Goal: Transaction & Acquisition: Purchase product/service

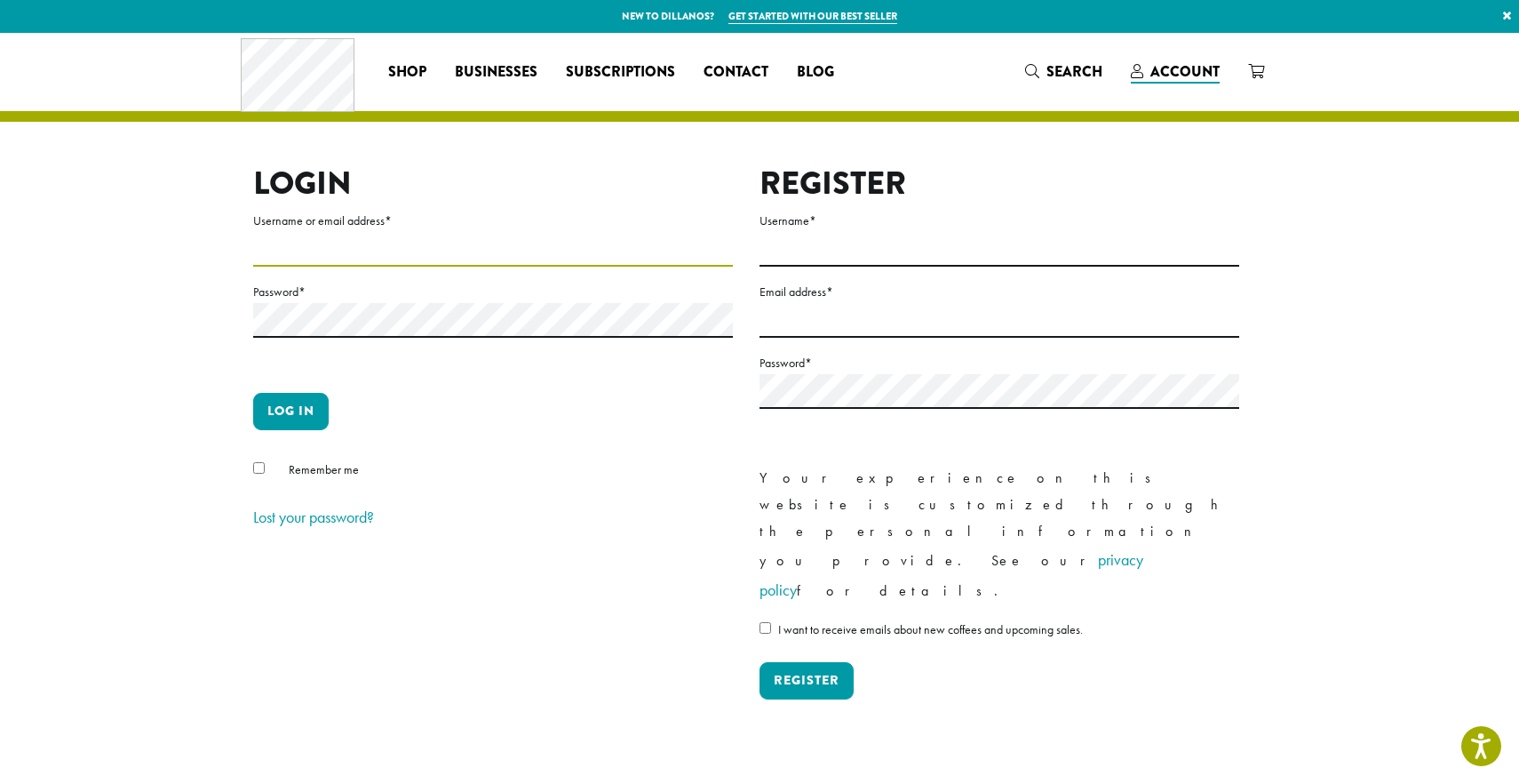
click at [313, 251] on input "Username or email address *" at bounding box center [492, 249] width 480 height 35
type input "**********"
click at [307, 413] on button "Log in" at bounding box center [291, 411] width 75 height 38
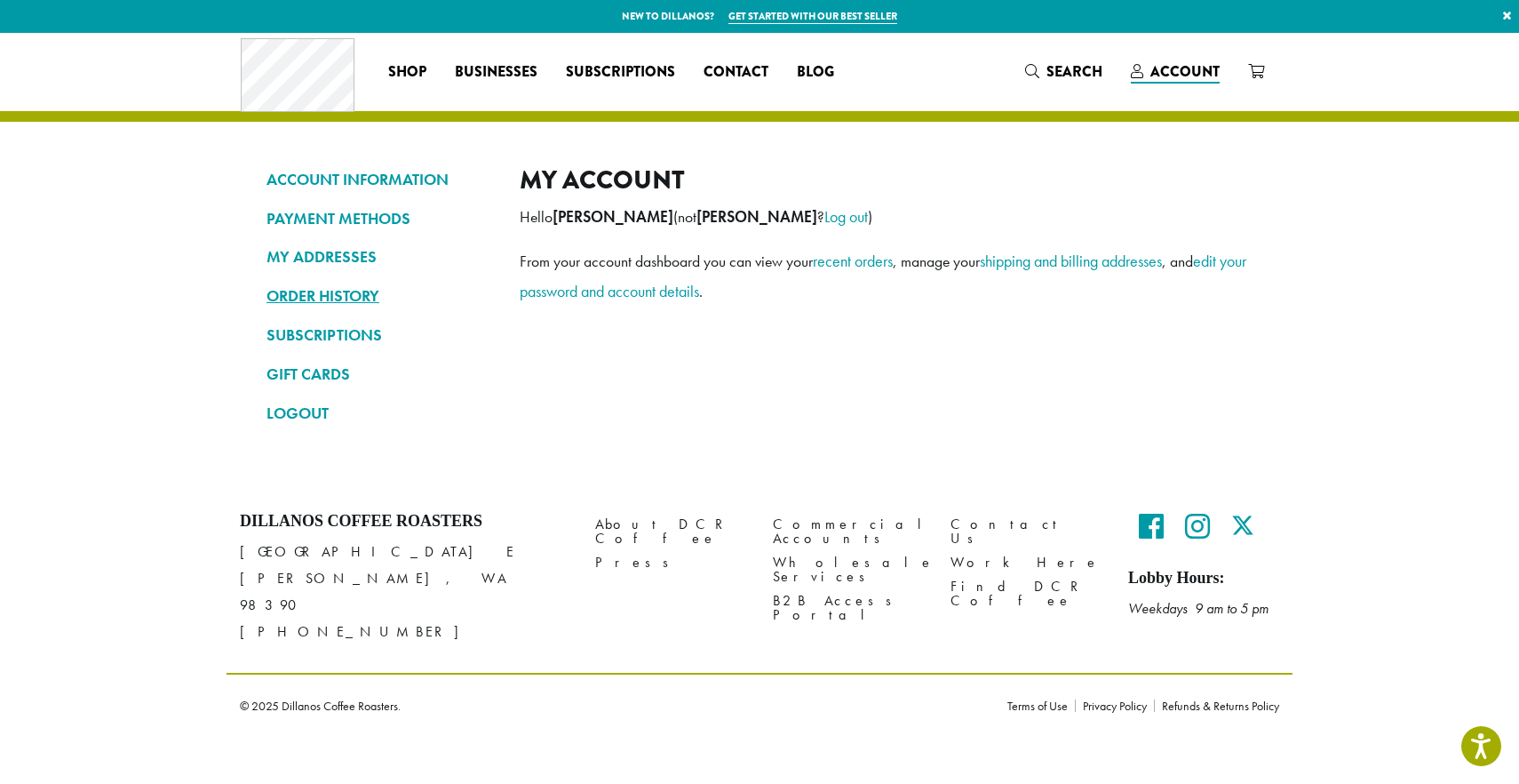
click at [317, 294] on link "ORDER HISTORY" at bounding box center [380, 295] width 227 height 30
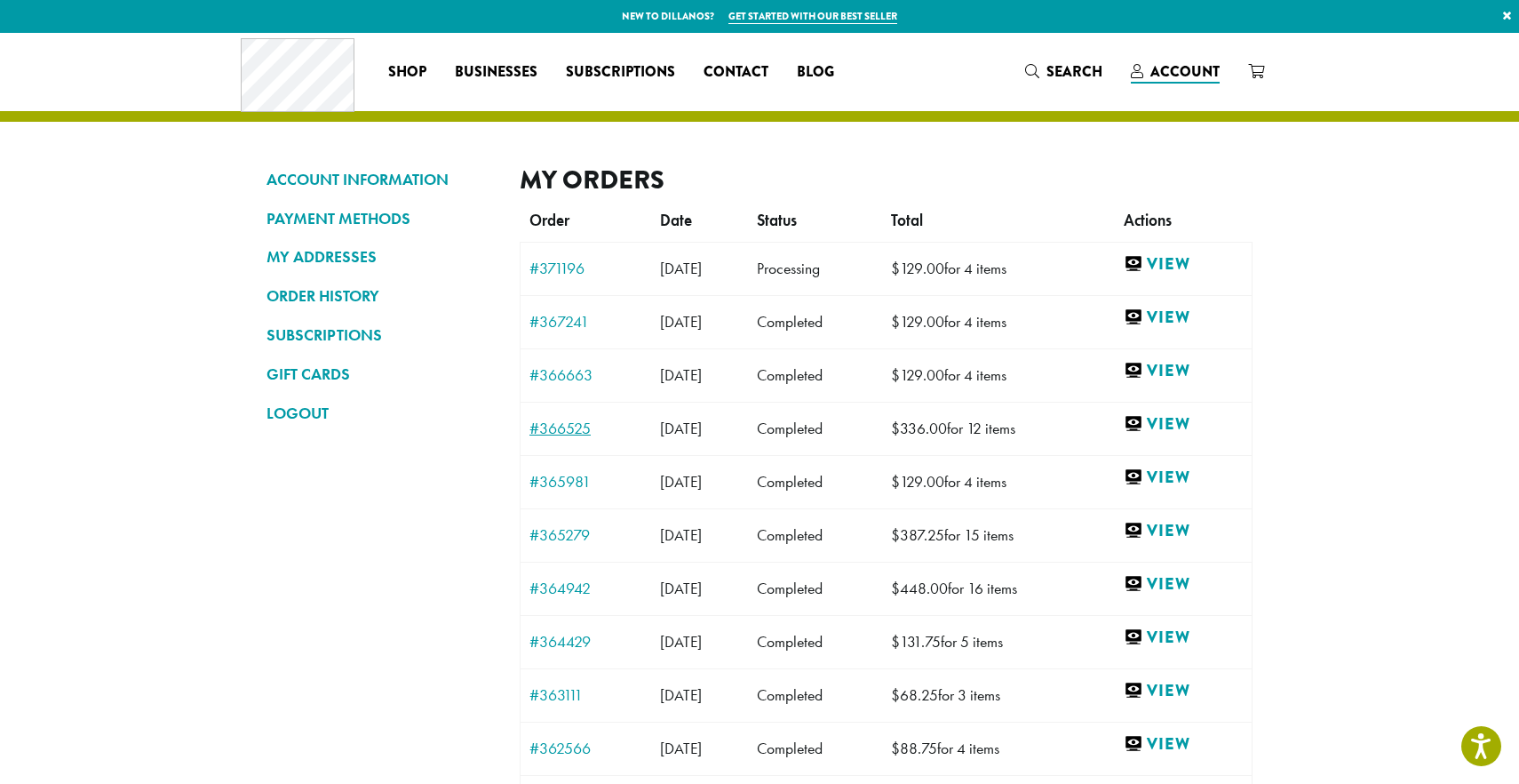
click at [564, 435] on link "#366525" at bounding box center [585, 428] width 113 height 16
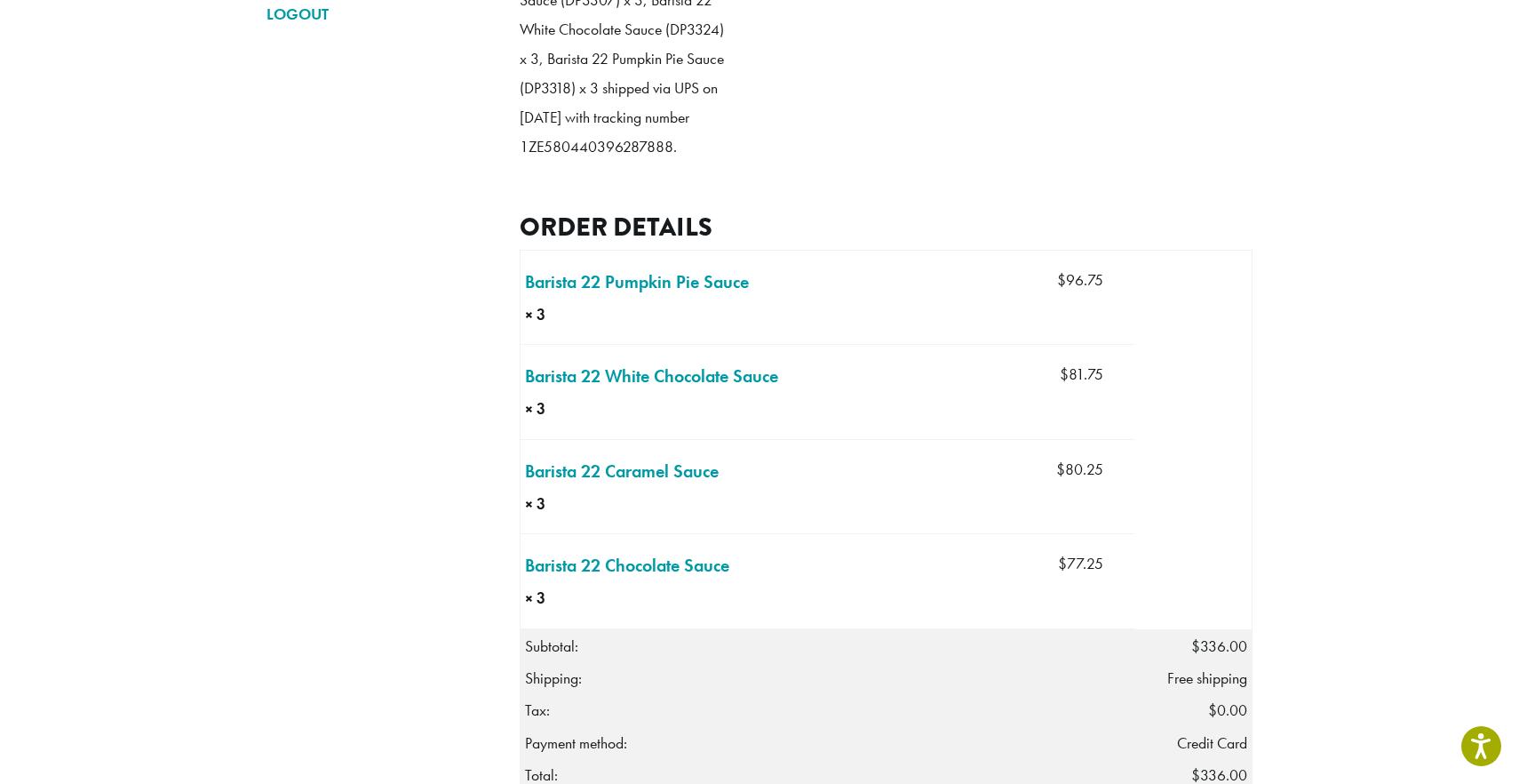
scroll to position [408, 0]
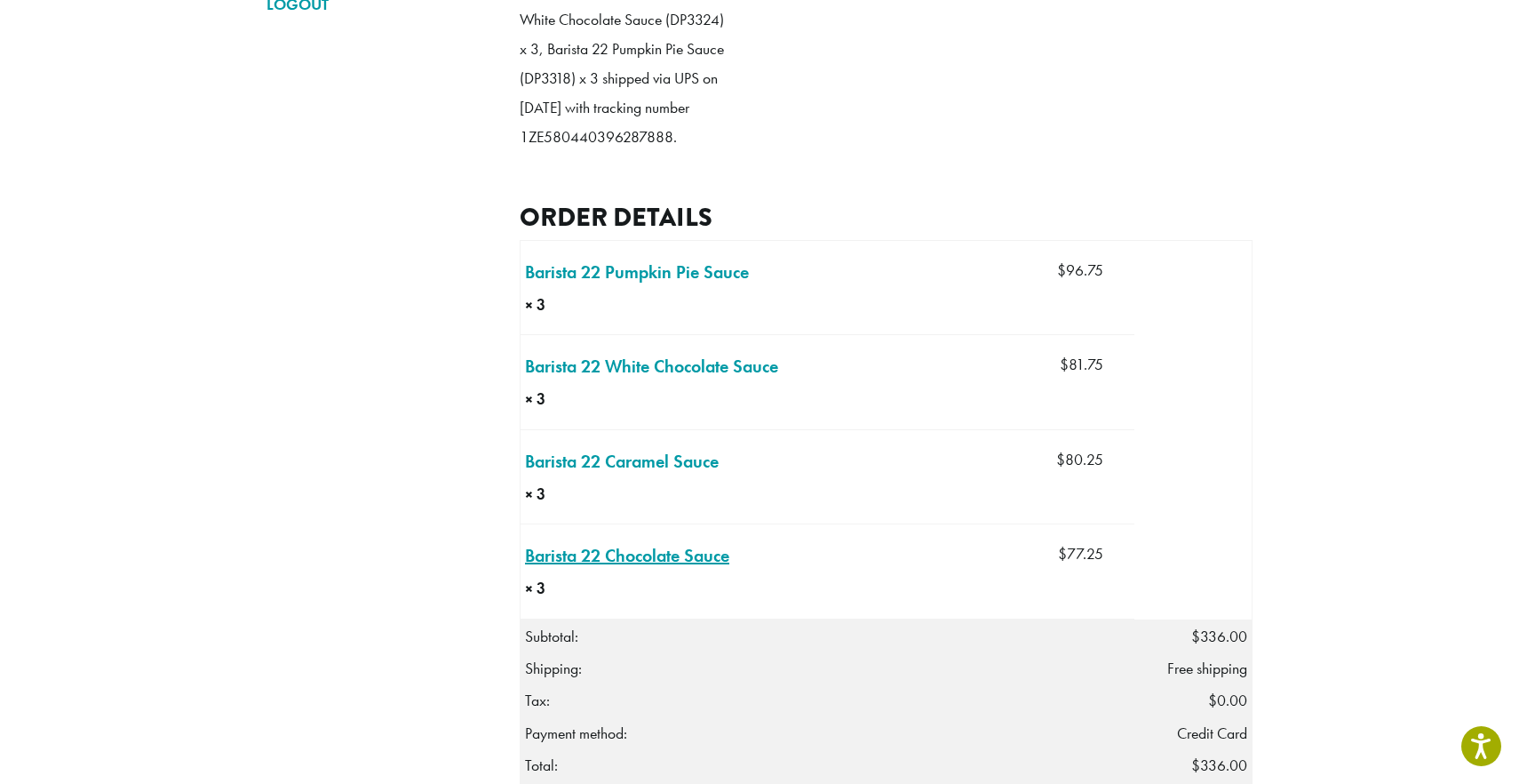
click at [651, 569] on link "Barista 22 Chocolate Sauce × 3" at bounding box center [628, 555] width 205 height 27
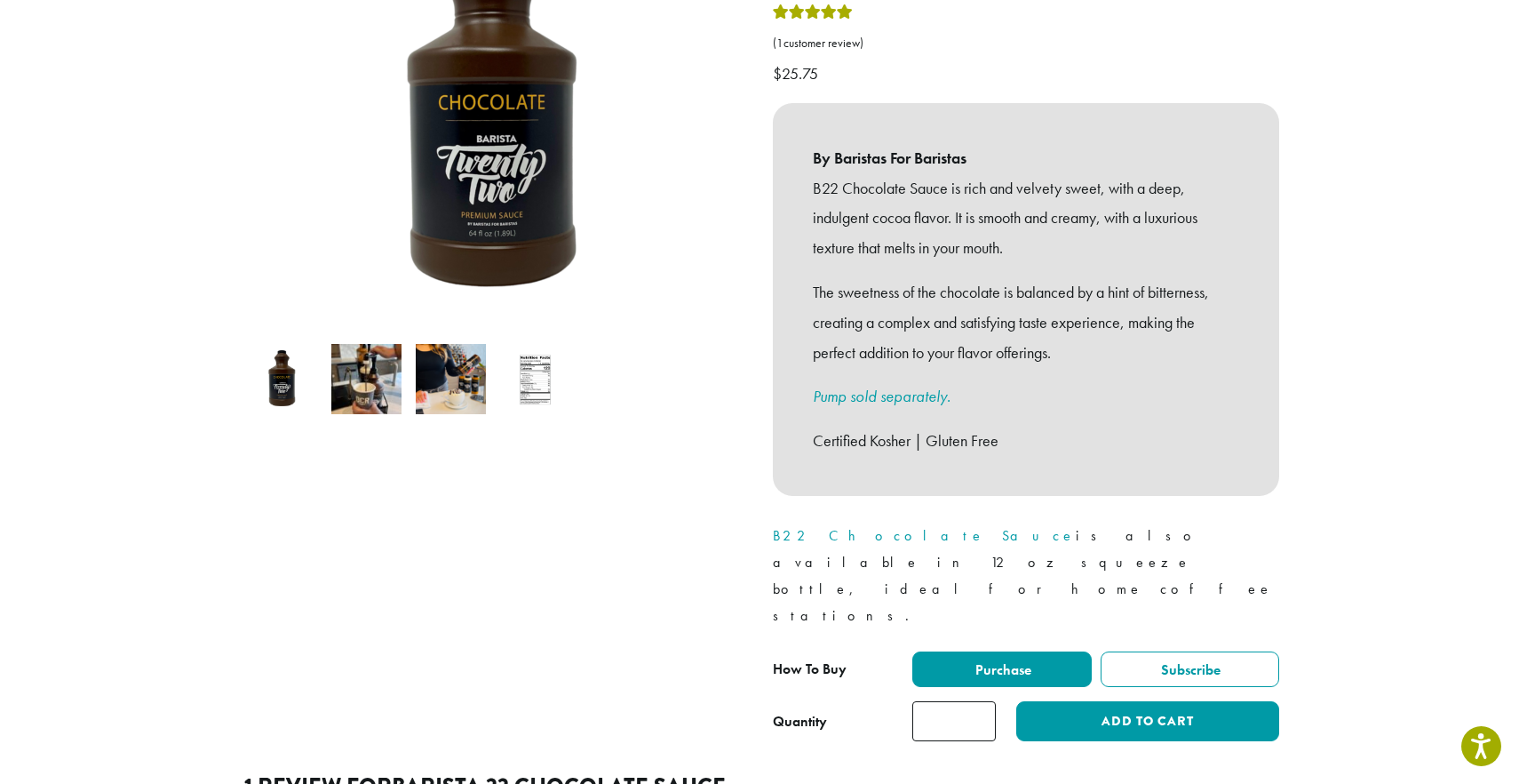
scroll to position [424, 0]
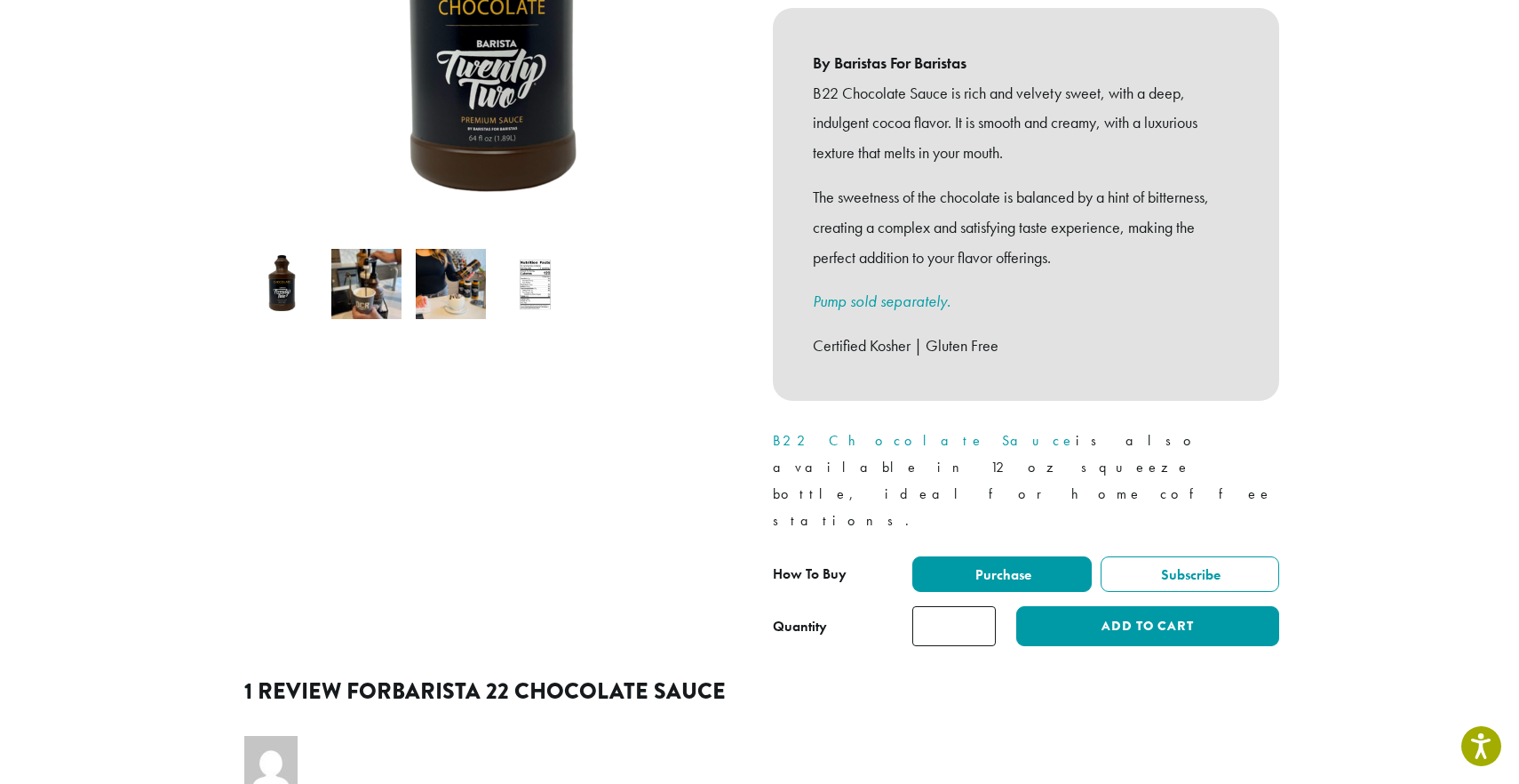
type input "*"
click at [980, 606] on input "*" at bounding box center [954, 626] width 83 height 40
click at [1131, 606] on button "Add to cart" at bounding box center [1148, 626] width 263 height 40
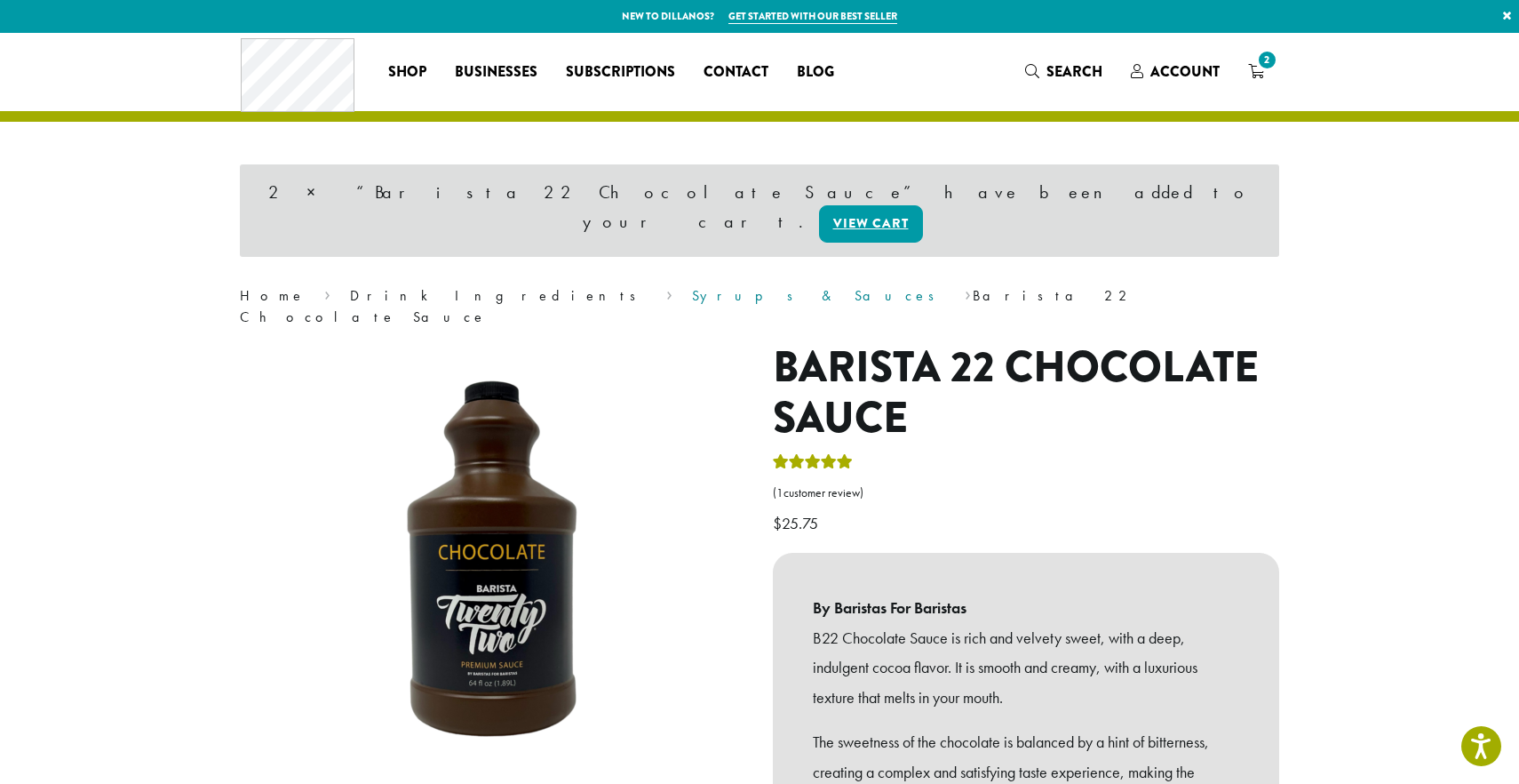
click at [692, 286] on link "Syrups & Sauces" at bounding box center [819, 294] width 254 height 18
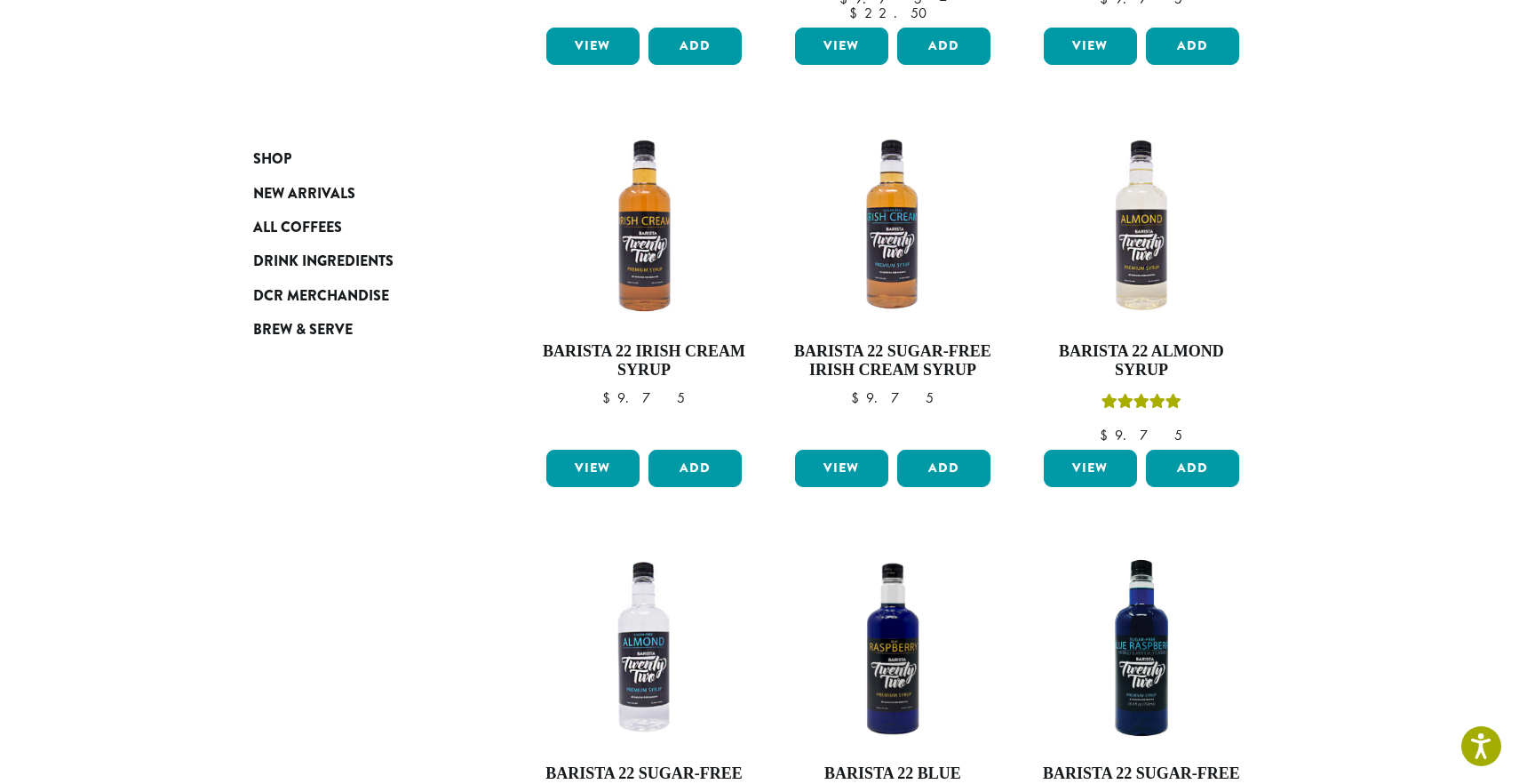
scroll to position [1530, 0]
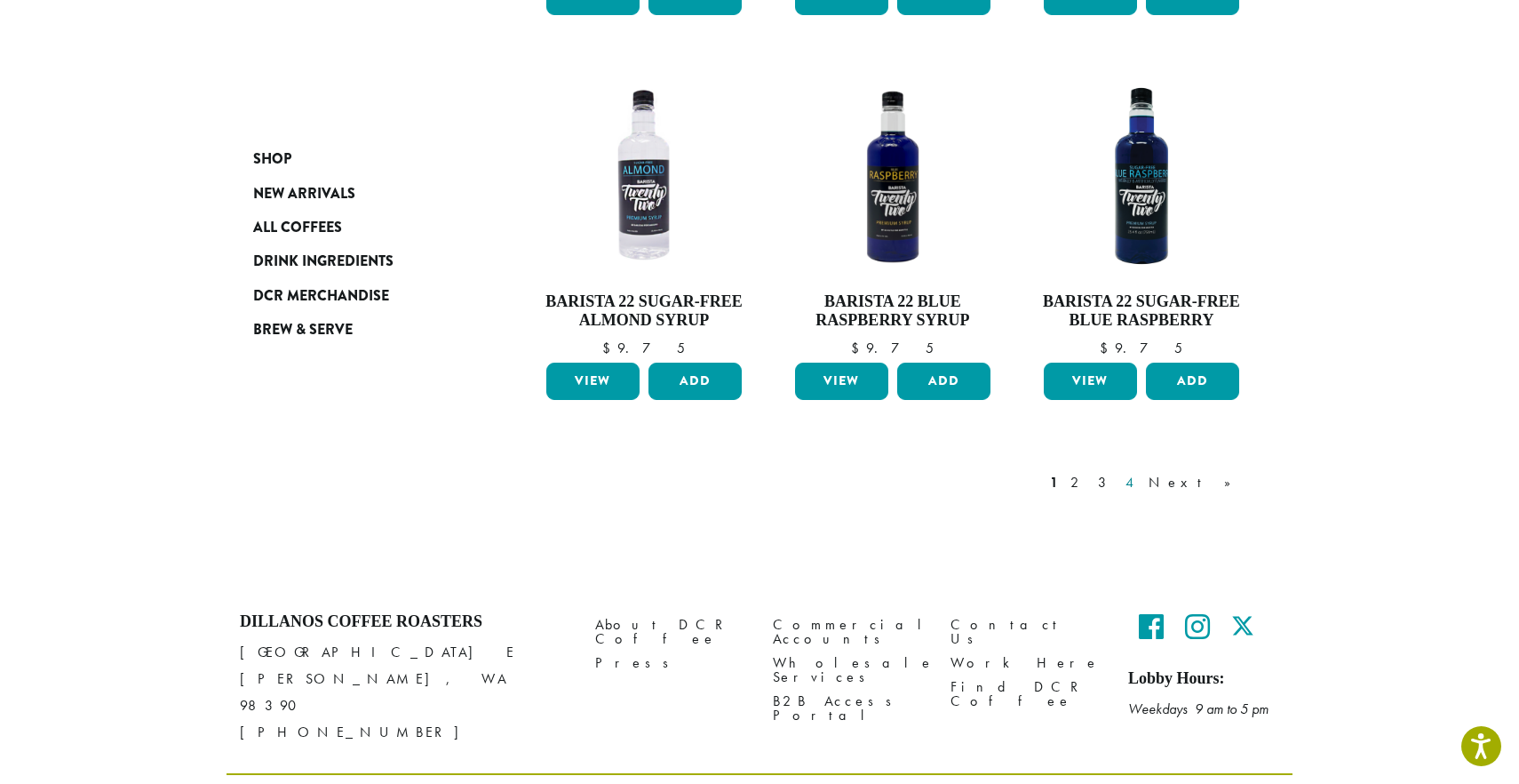
click at [1140, 472] on link "4" at bounding box center [1131, 483] width 17 height 21
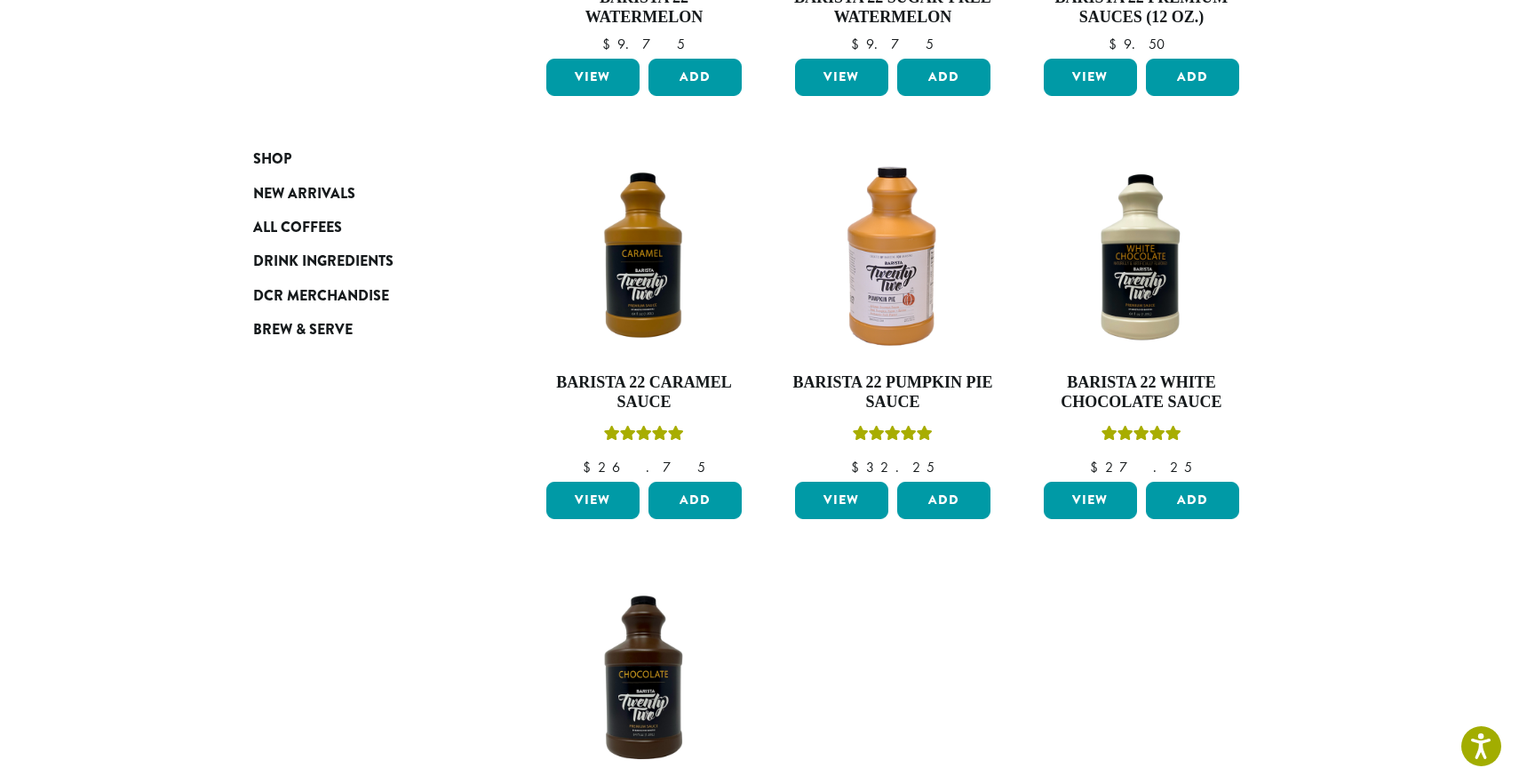
scroll to position [547, 0]
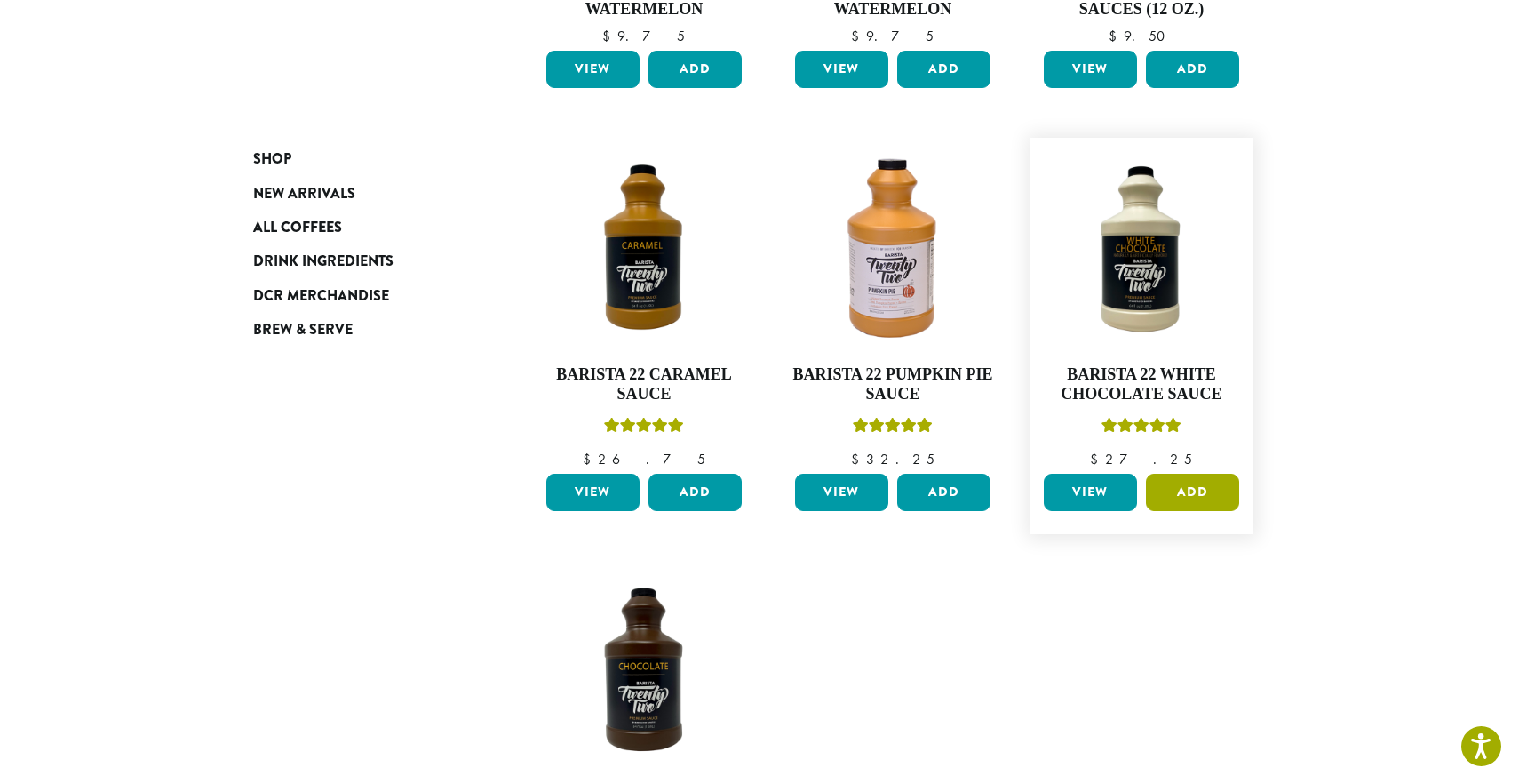
click at [1185, 492] on button "Add" at bounding box center [1193, 491] width 94 height 38
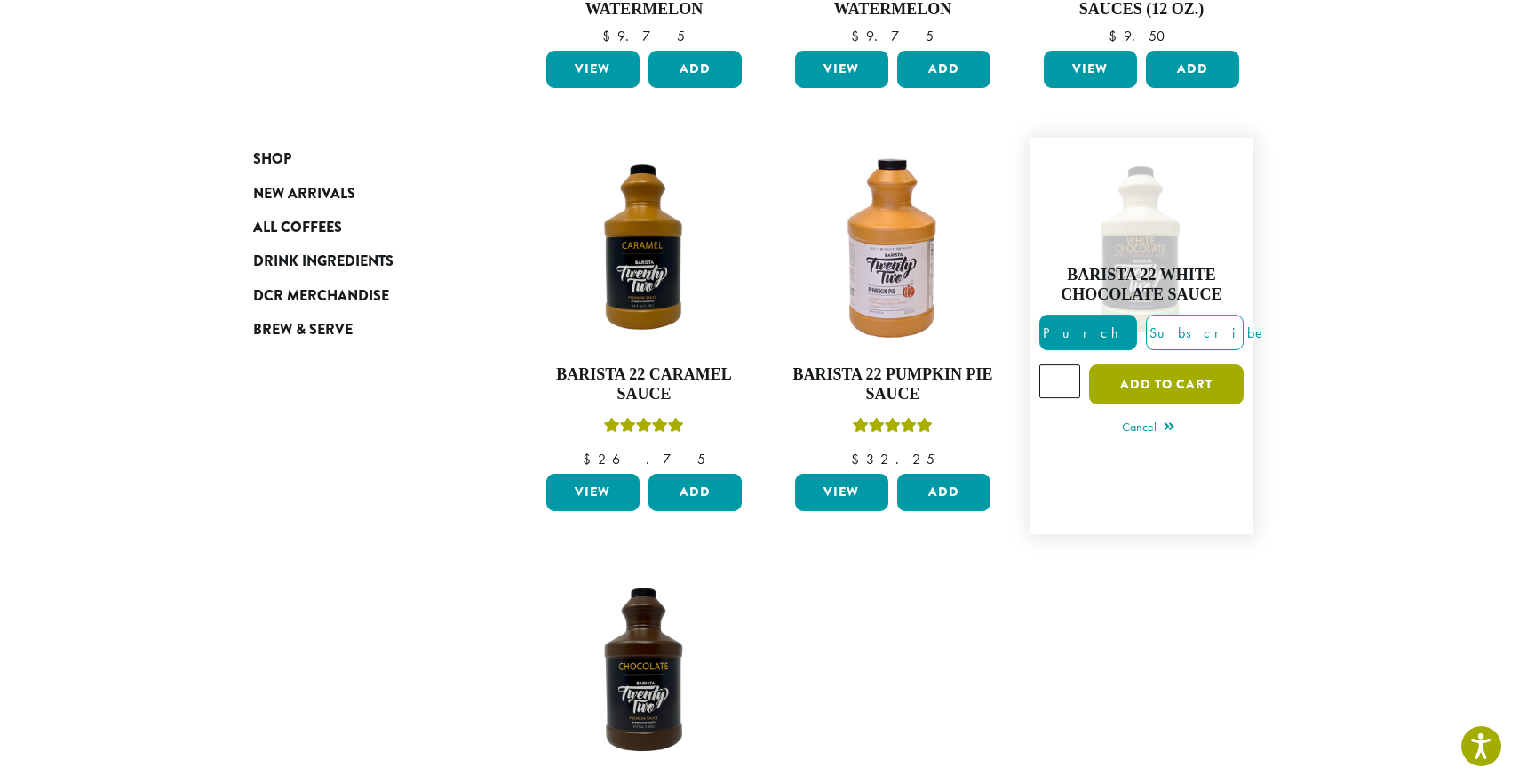
click at [1139, 385] on button "Add to cart" at bounding box center [1167, 383] width 155 height 40
click at [684, 499] on button "Add" at bounding box center [695, 491] width 94 height 38
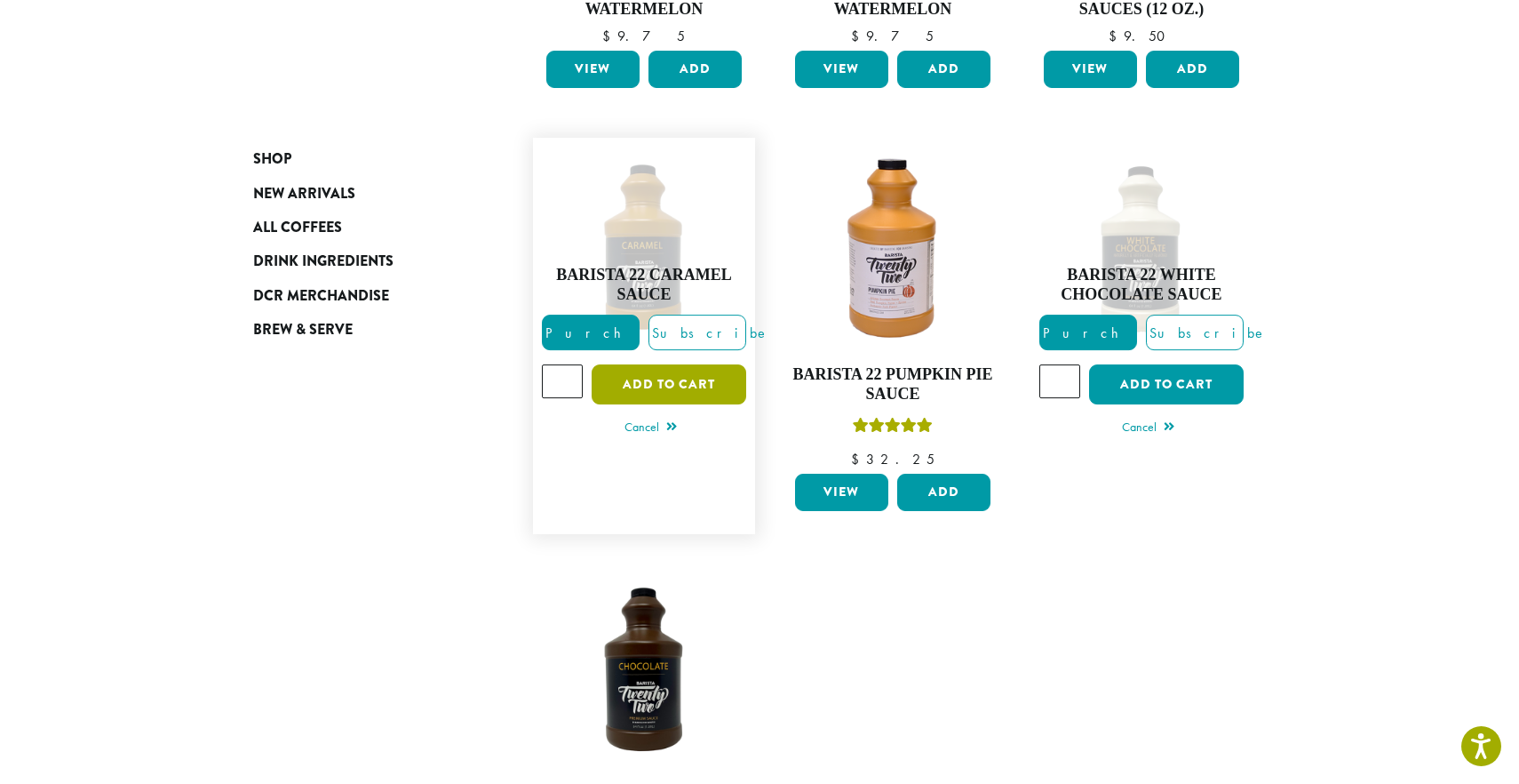
click at [673, 384] on button "Add to cart" at bounding box center [669, 383] width 155 height 40
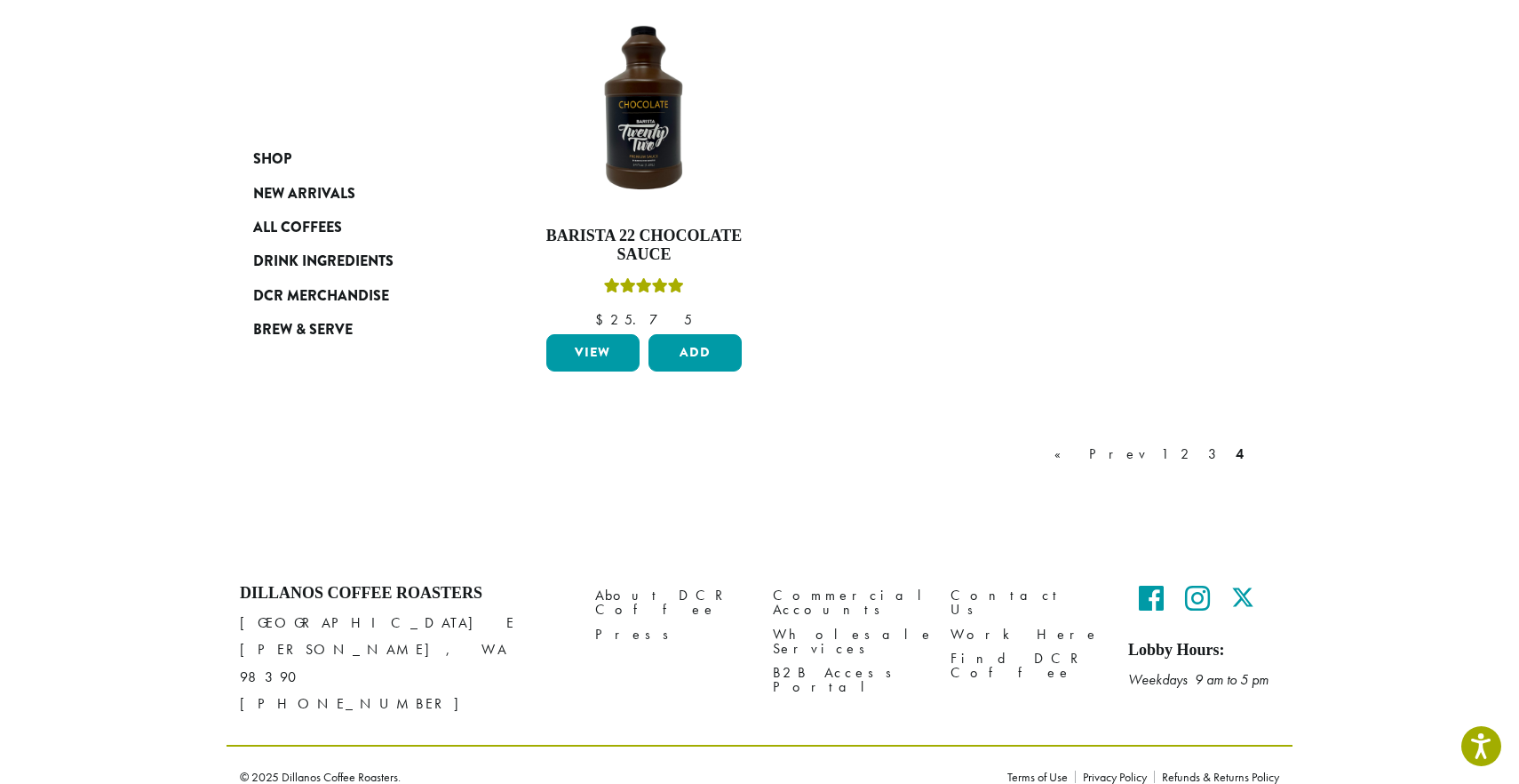
scroll to position [0, 0]
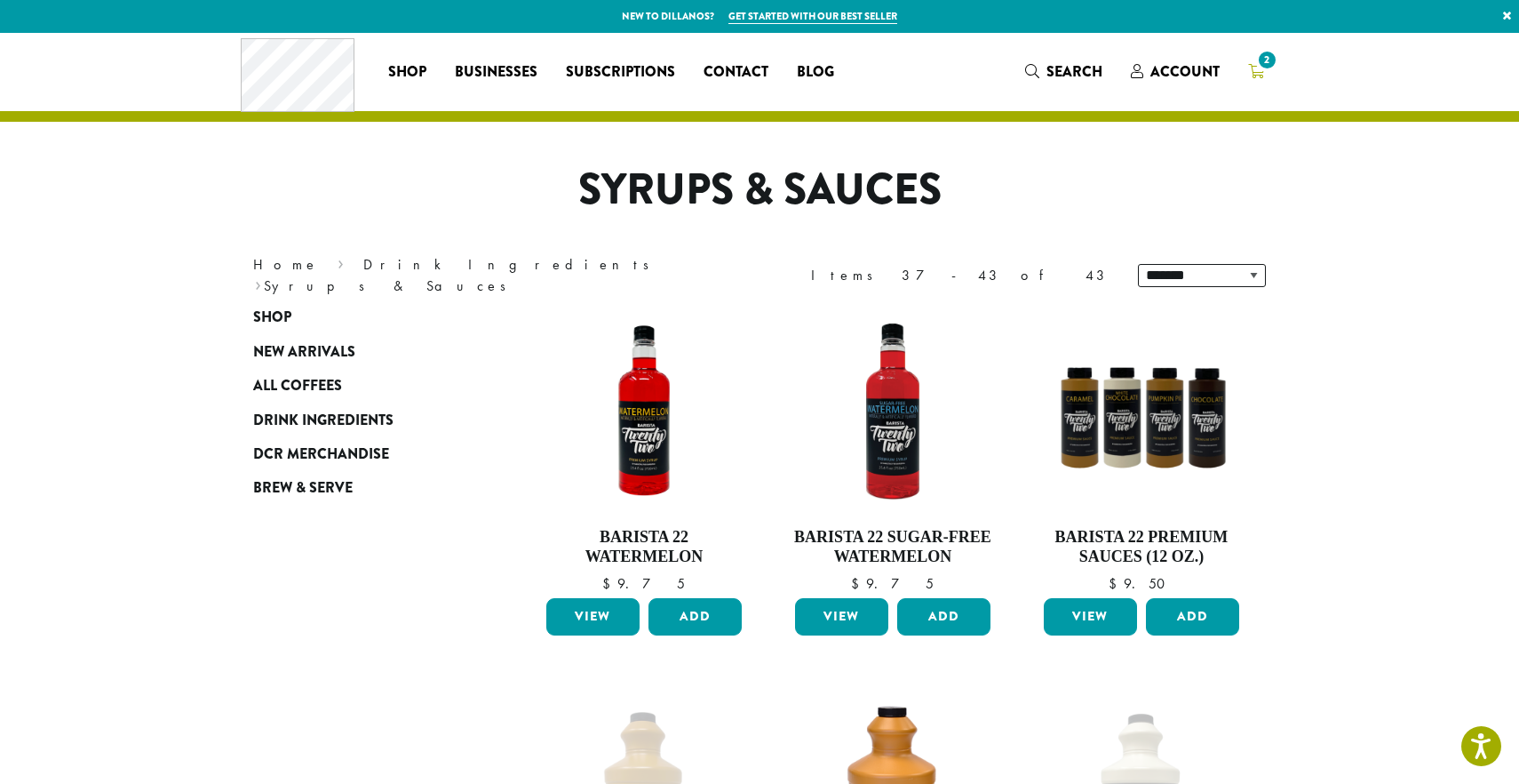
click at [1257, 67] on span "2" at bounding box center [1267, 60] width 24 height 24
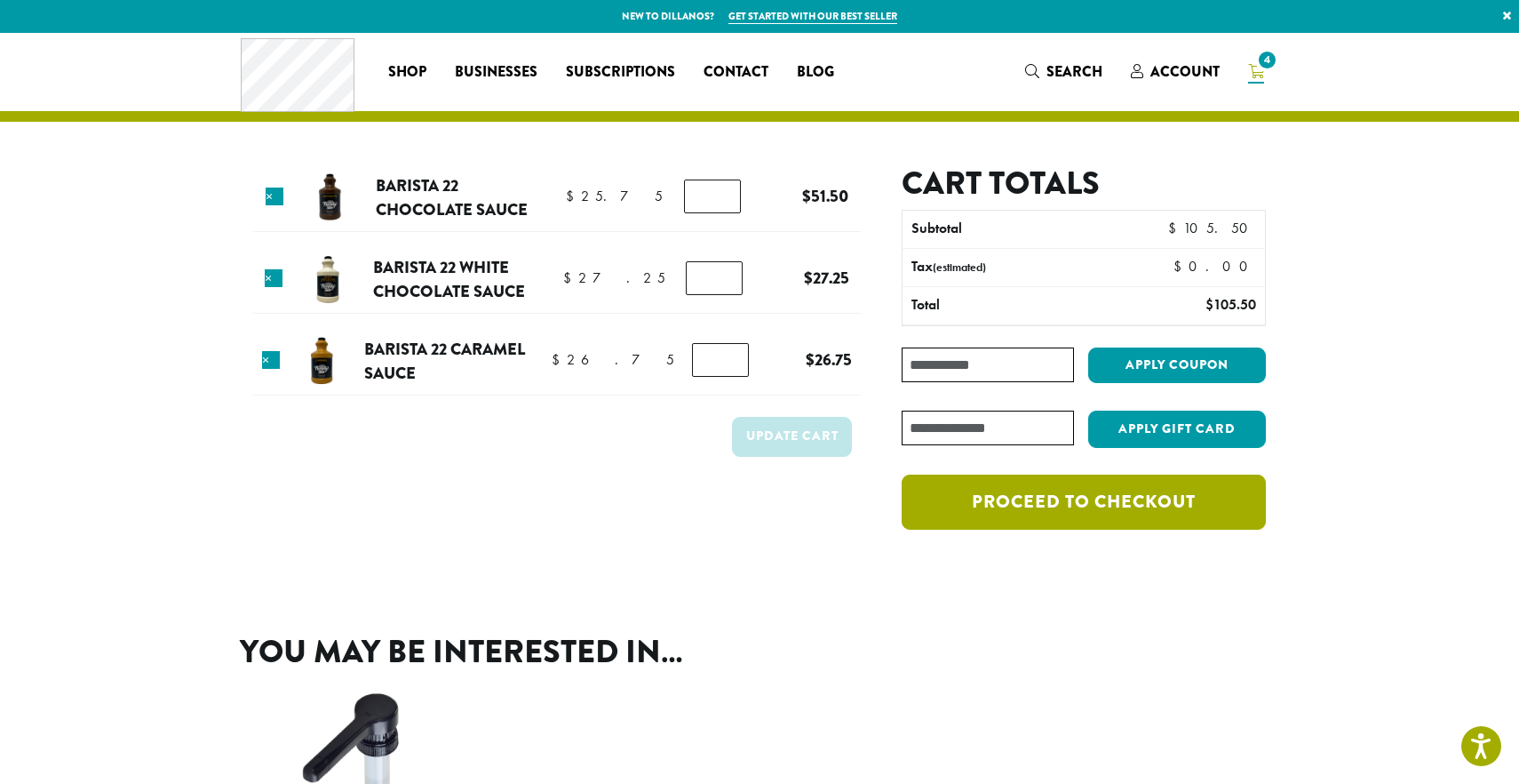
click at [1104, 506] on link "Proceed to checkout" at bounding box center [1083, 501] width 364 height 55
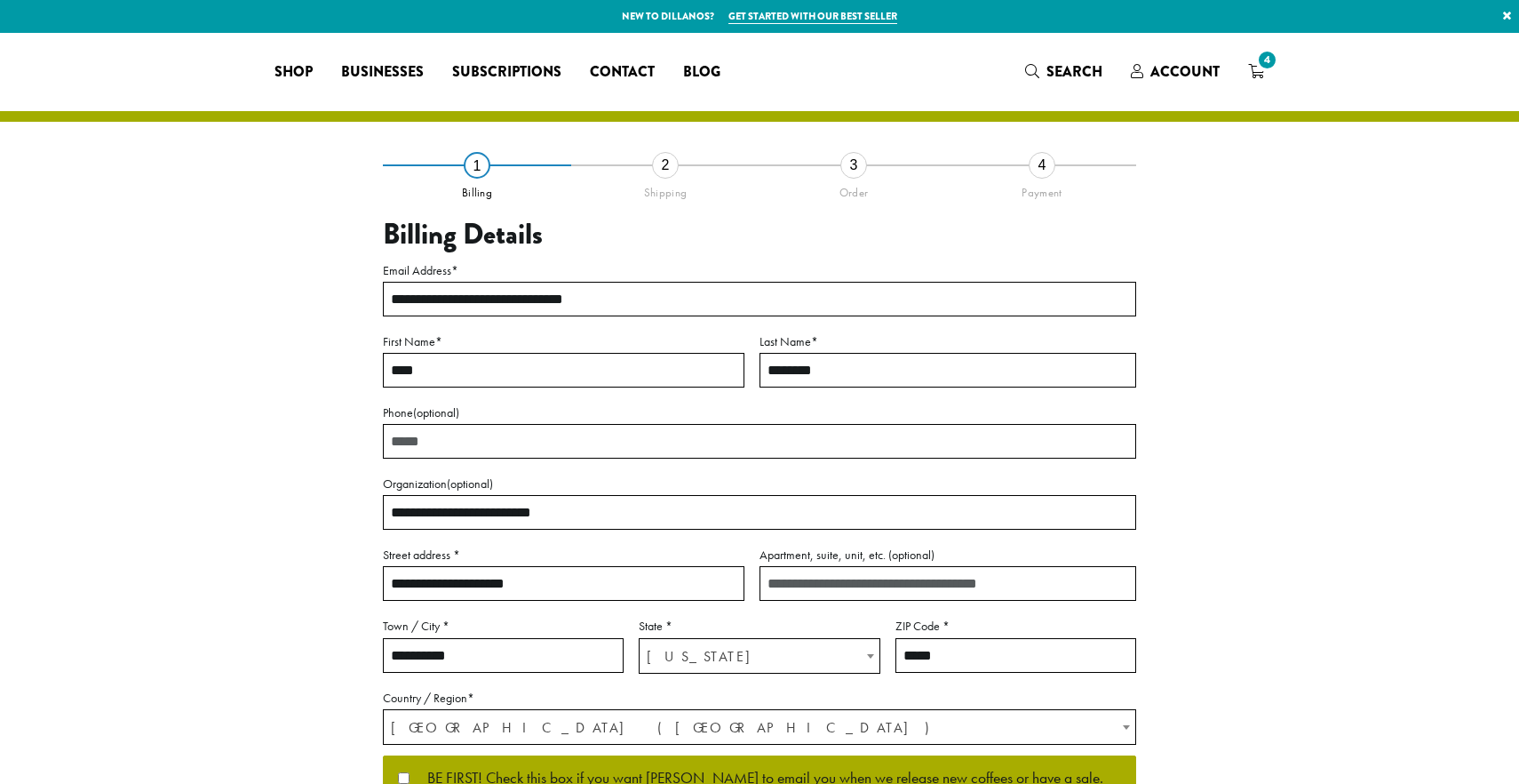
select select "**"
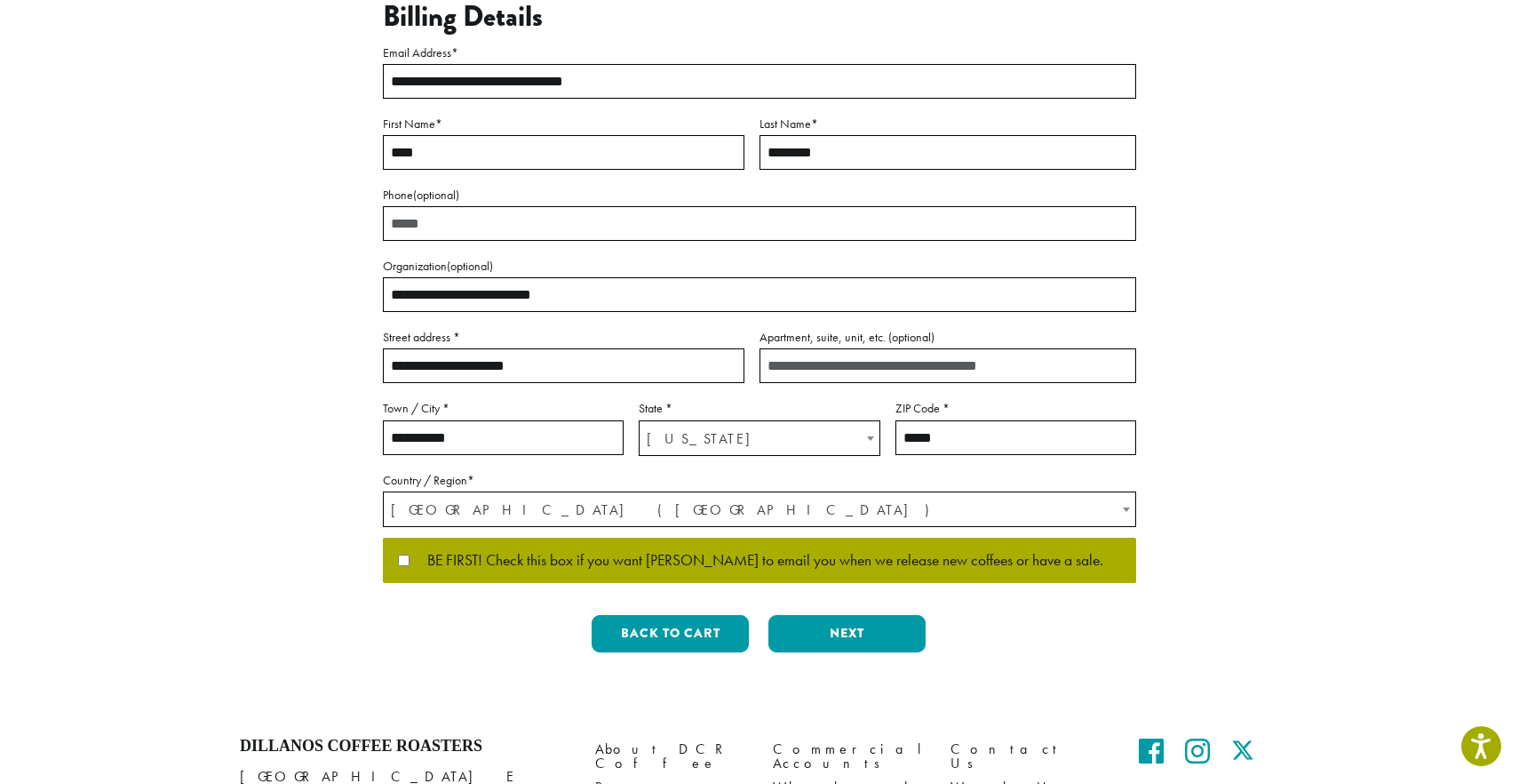
scroll to position [218, 0]
click at [851, 635] on button "Next" at bounding box center [847, 632] width 157 height 38
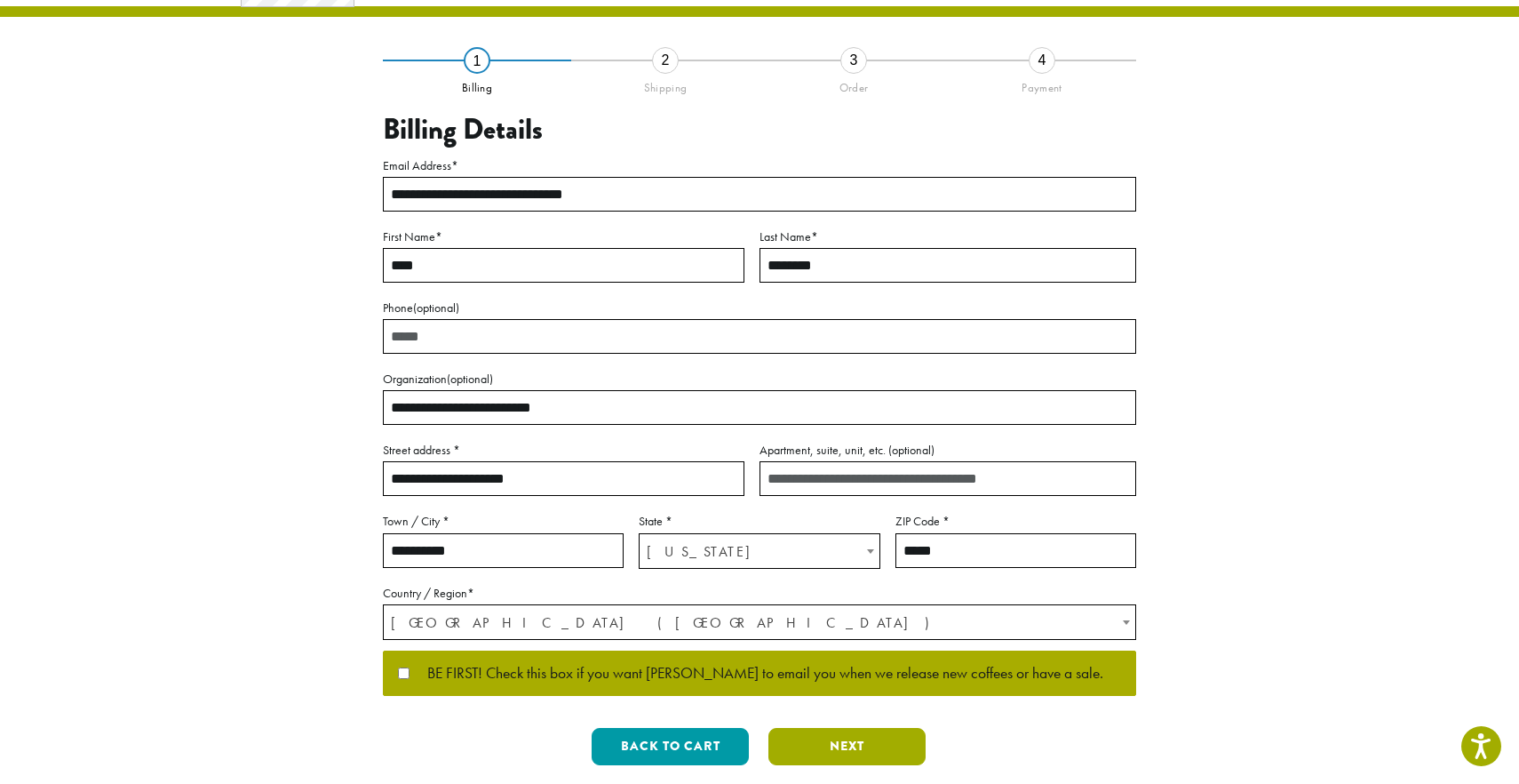
scroll to position [0, 0]
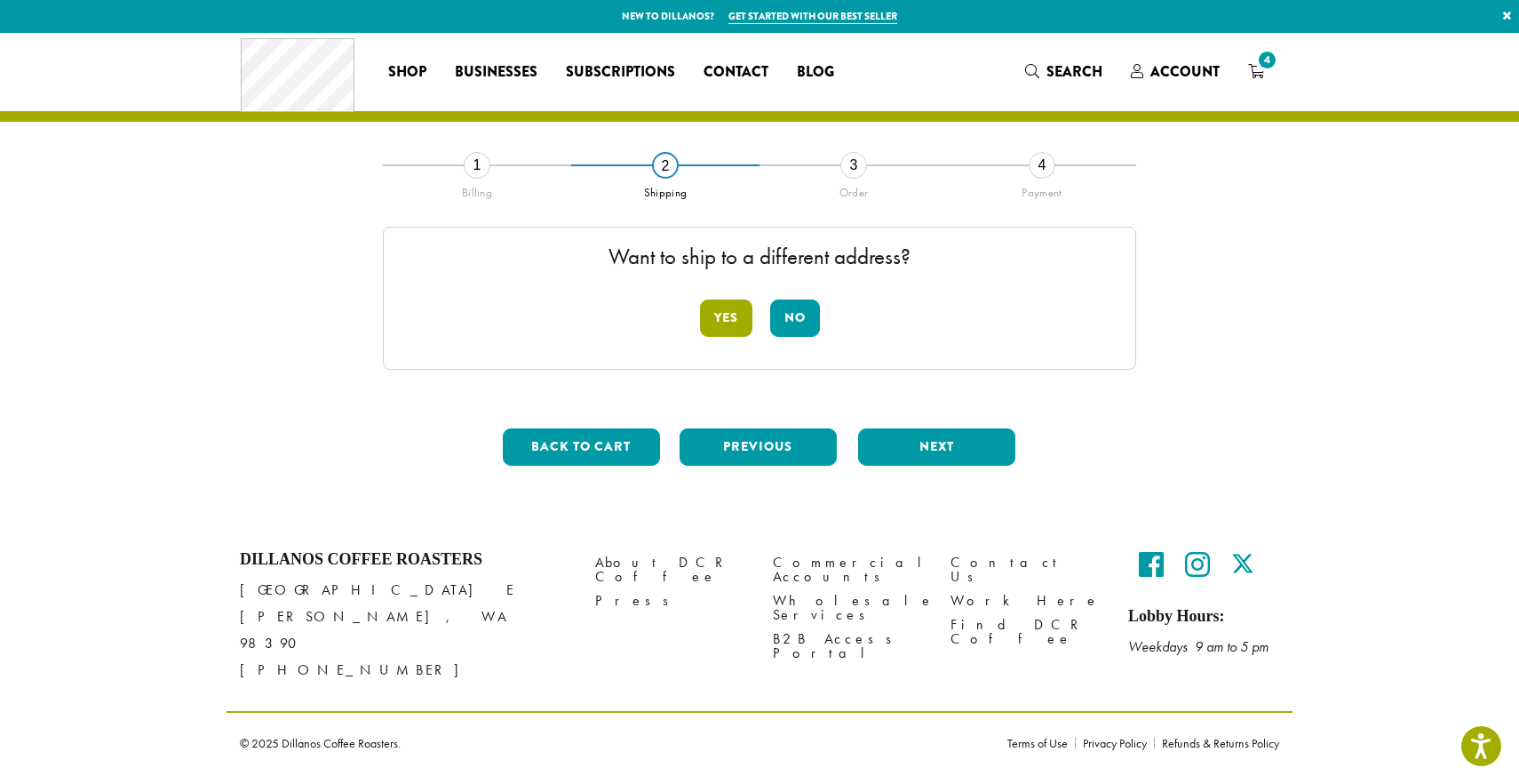
click at [726, 328] on button "Yes" at bounding box center [726, 318] width 52 height 38
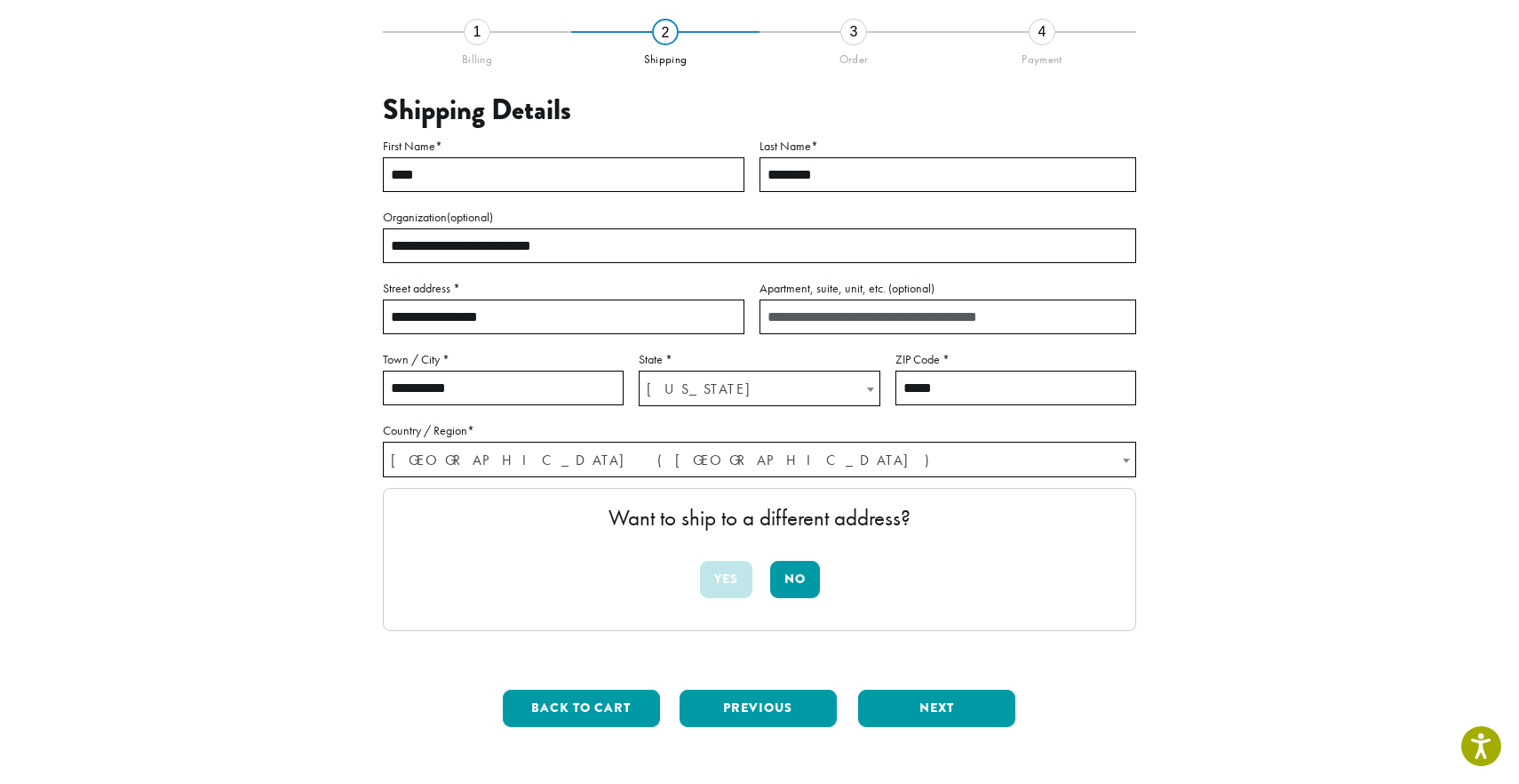
scroll to position [139, 0]
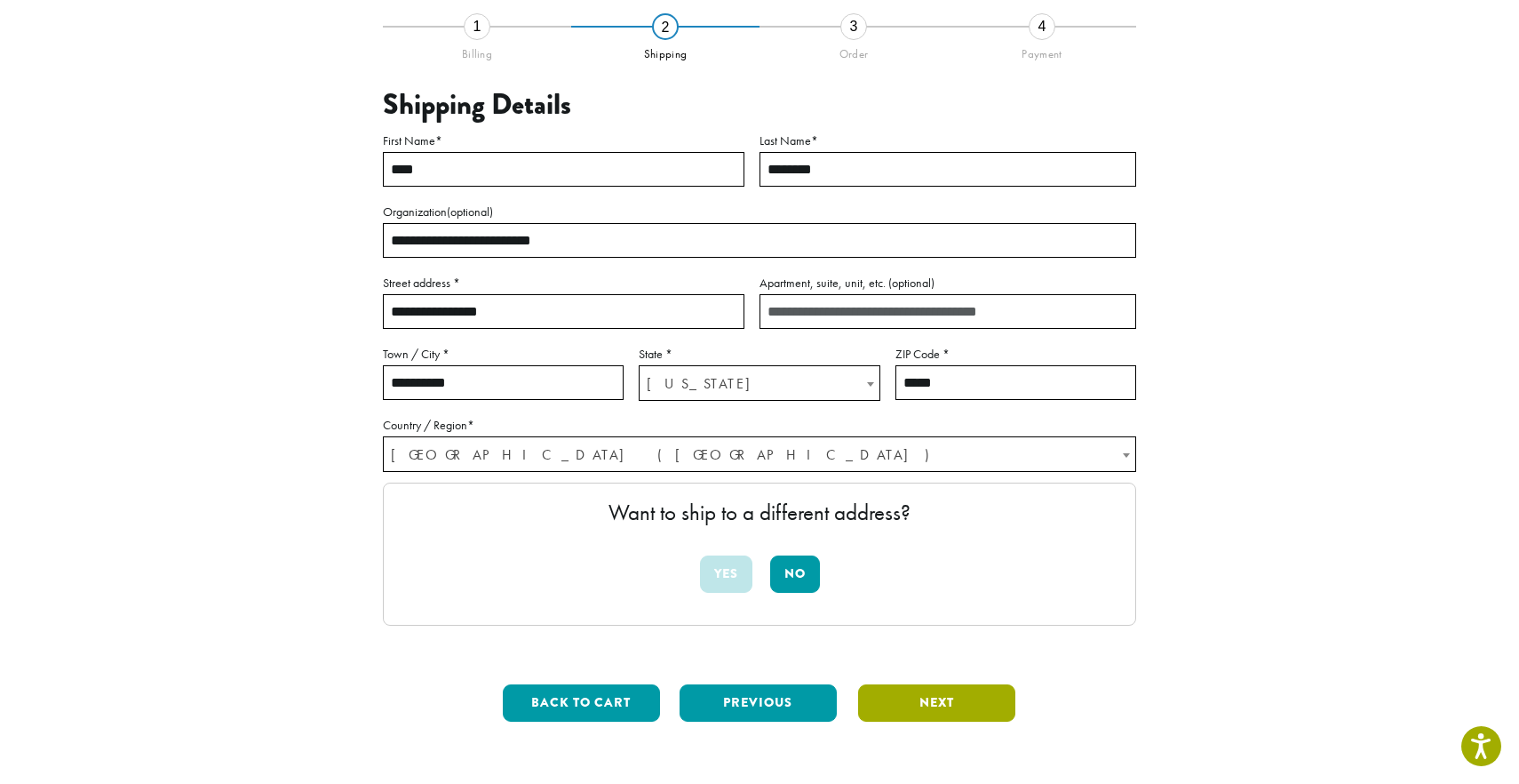
click at [933, 698] on button "Next" at bounding box center [937, 702] width 157 height 38
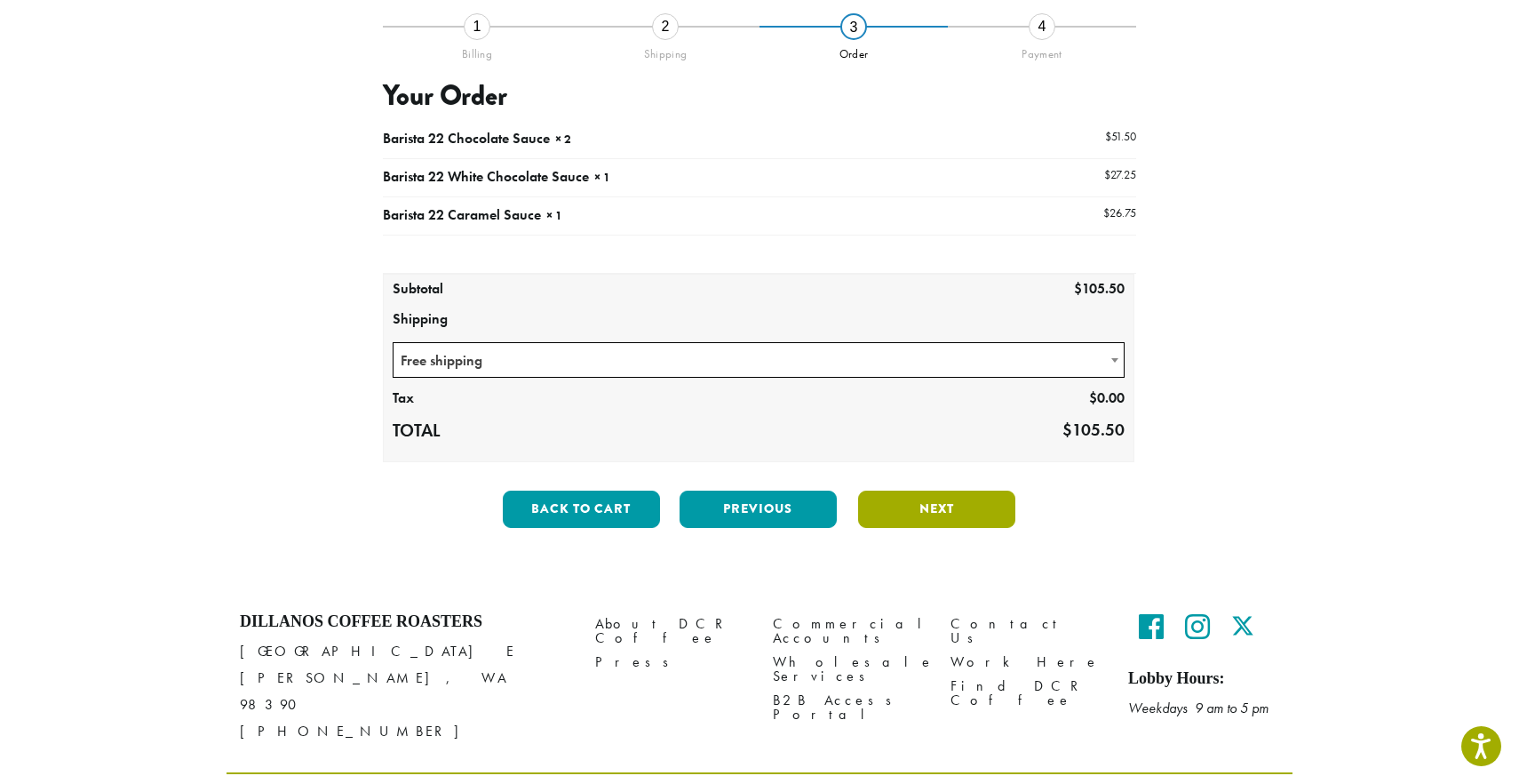
click at [934, 513] on button "Next" at bounding box center [937, 509] width 157 height 38
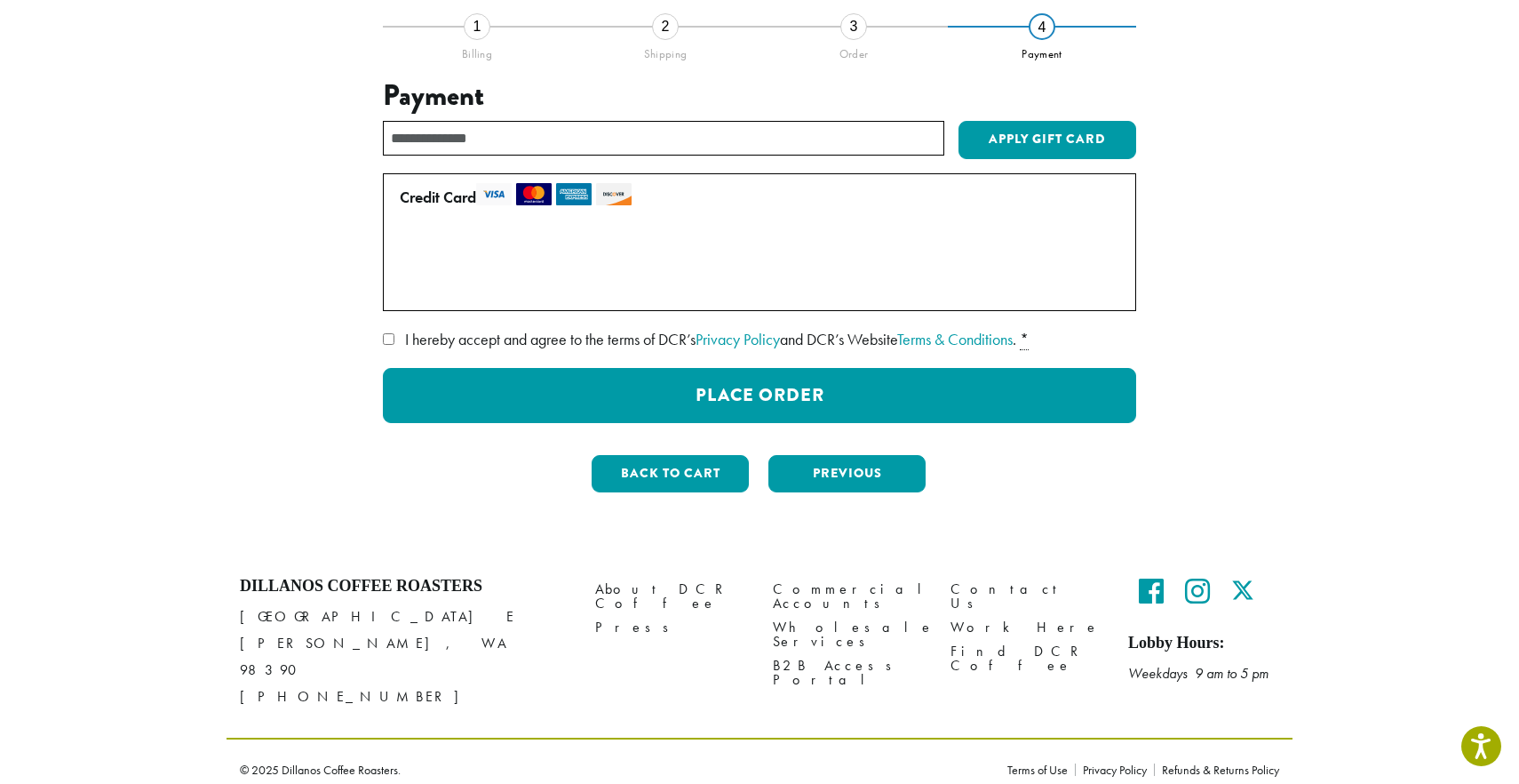
scroll to position [131, 0]
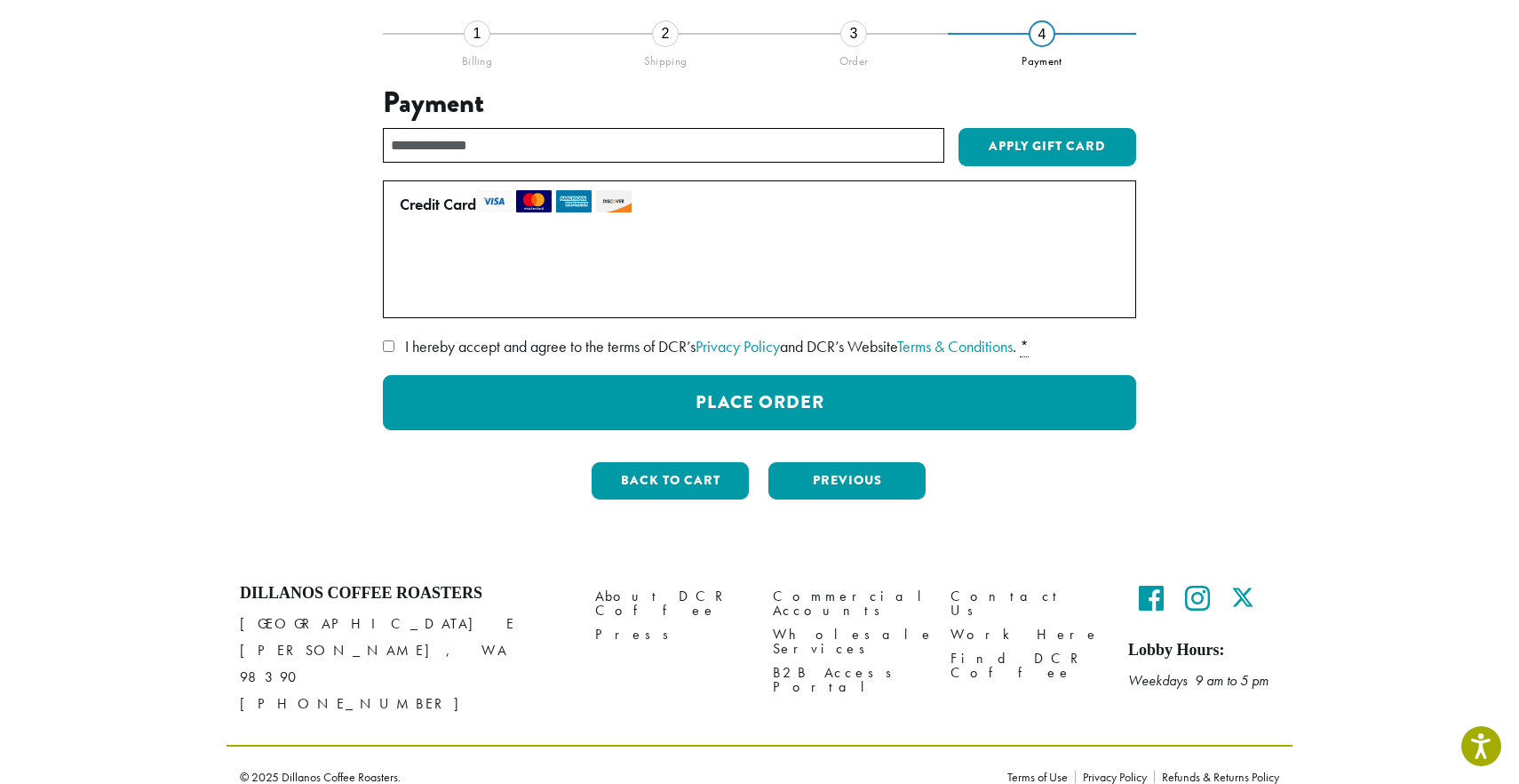
click at [607, 429] on div "**********" at bounding box center [760, 266] width 753 height 361
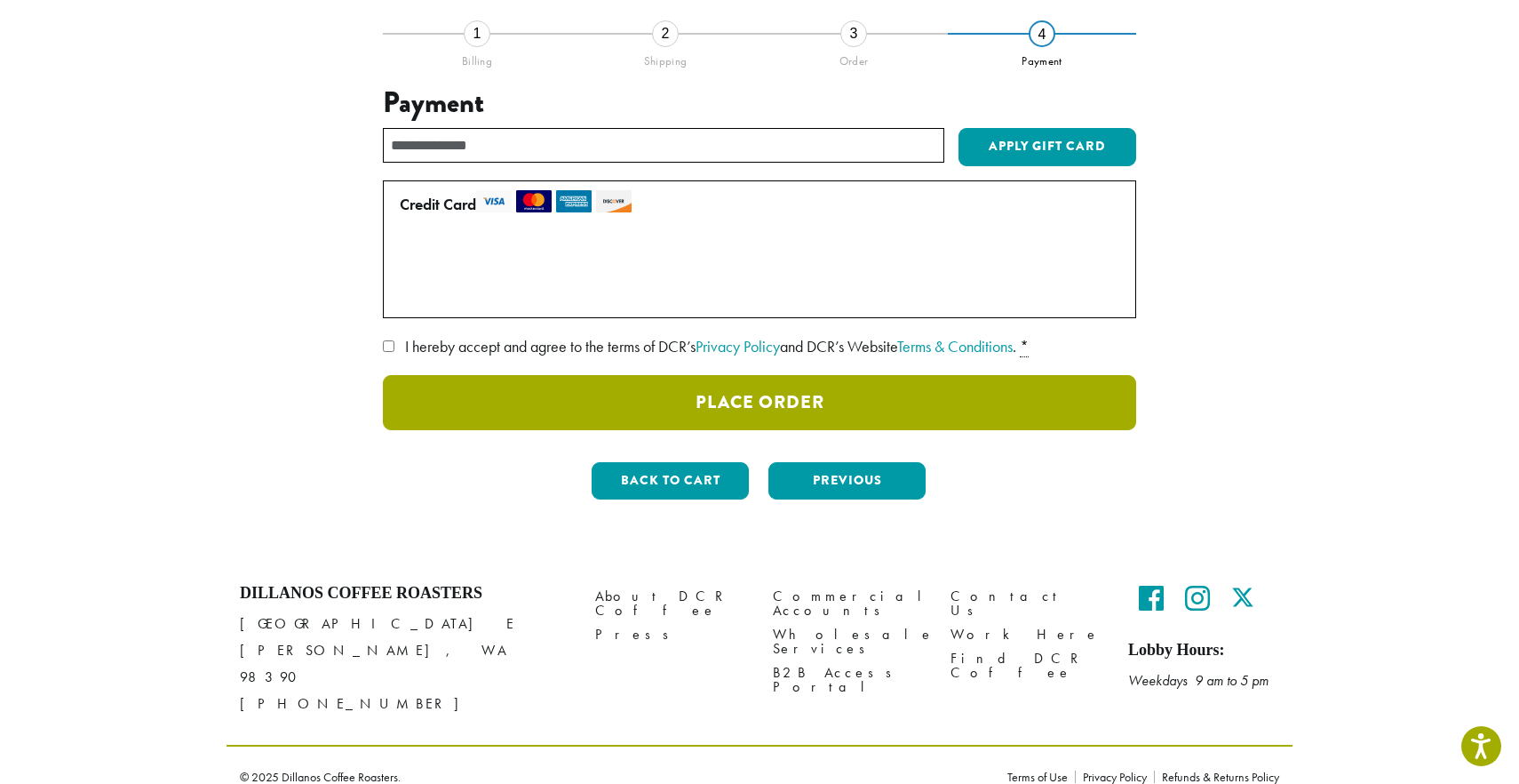
click at [598, 411] on button "Place Order" at bounding box center [760, 402] width 753 height 55
